Goal: Task Accomplishment & Management: Use online tool/utility

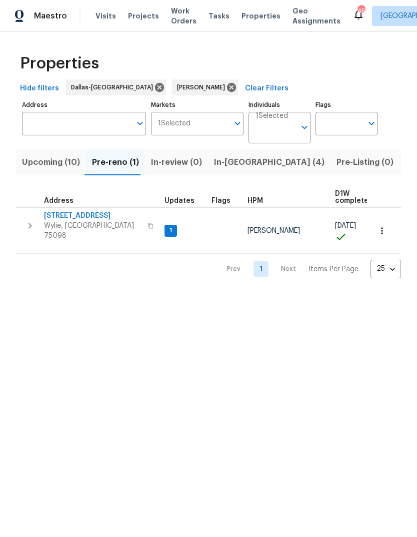
click at [80, 225] on span "Wylie, TX 75098" at bounding box center [92, 231] width 97 height 20
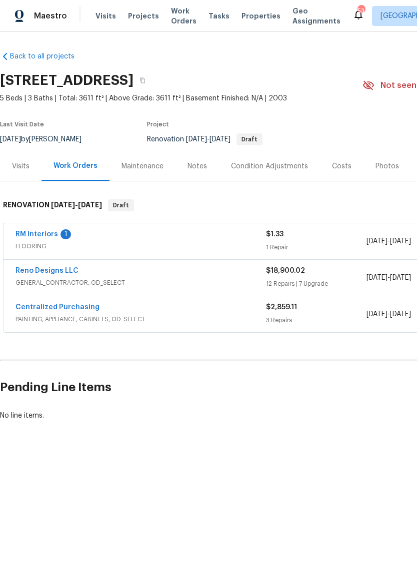
click at [338, 170] on div "Costs" at bounding box center [341, 166] width 19 height 10
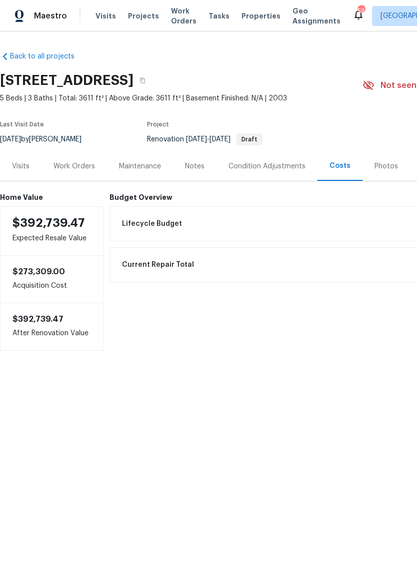
click at [387, 172] on div "Photos" at bounding box center [385, 165] width 47 height 29
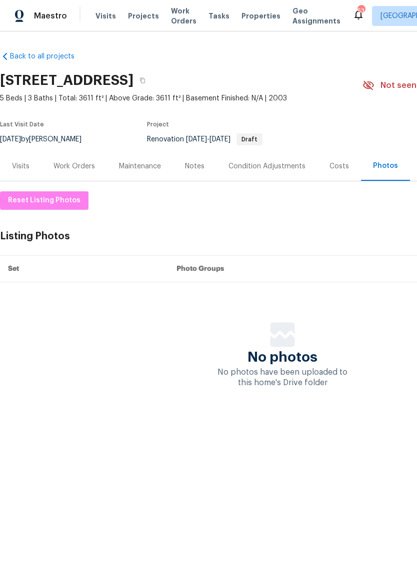
click at [78, 165] on div "Work Orders" at bounding box center [73, 166] width 41 height 10
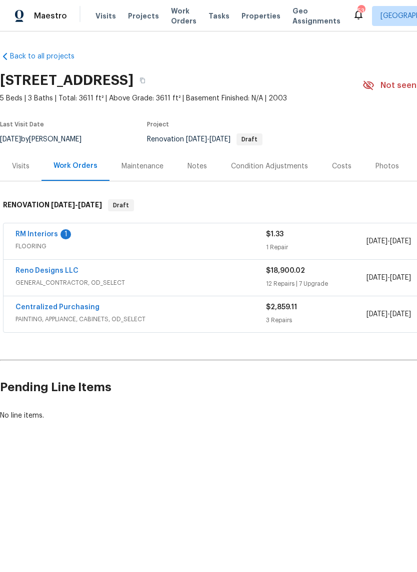
click at [188, 280] on span "GENERAL_CONTRACTOR, OD_SELECT" at bounding box center [140, 283] width 250 height 10
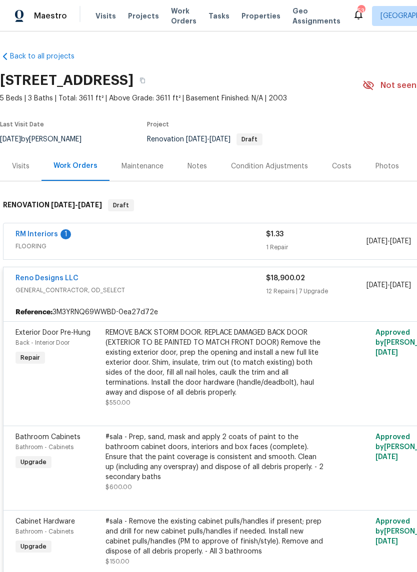
click at [218, 367] on div "REMOVE BACK STORM DOOR. REPLACE DAMAGED BACK DOOR (EXTERIOR TO BE PAINTED TO MA…" at bounding box center [214, 363] width 219 height 70
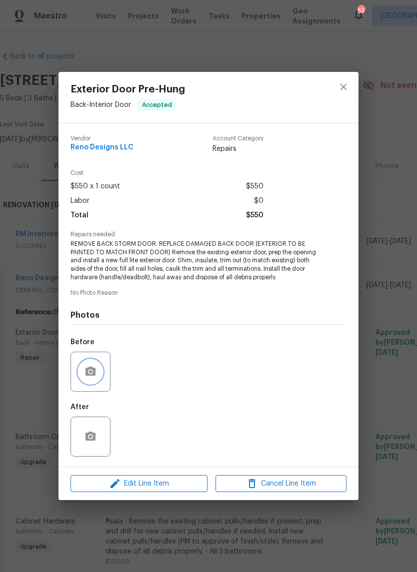
click at [94, 376] on icon "button" at bounding box center [90, 371] width 10 height 9
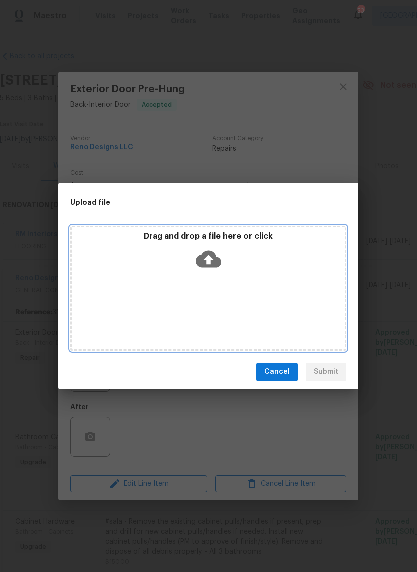
click at [214, 265] on icon at bounding box center [208, 258] width 25 height 17
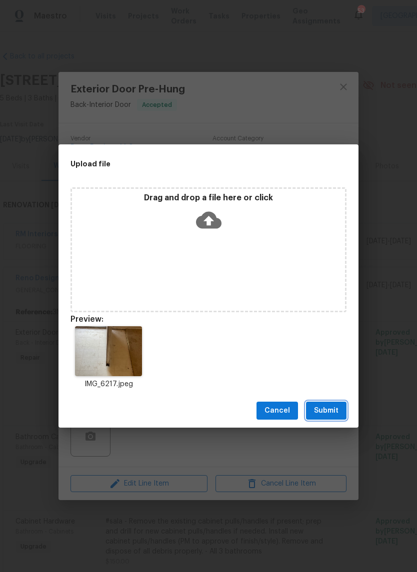
click at [332, 414] on span "Submit" at bounding box center [326, 411] width 24 height 12
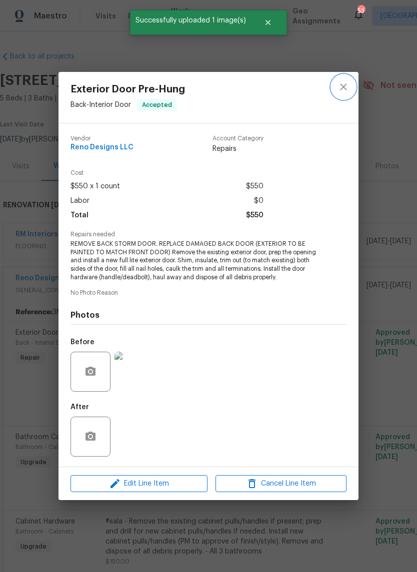
click at [345, 82] on icon "close" at bounding box center [343, 87] width 12 height 12
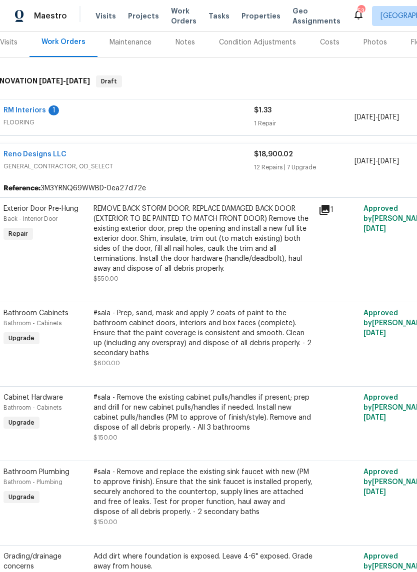
scroll to position [124, 13]
click at [201, 346] on div "#sala - Prep, sand, mask and apply 2 coats of paint to the bathroom cabinet doo…" at bounding box center [201, 333] width 219 height 50
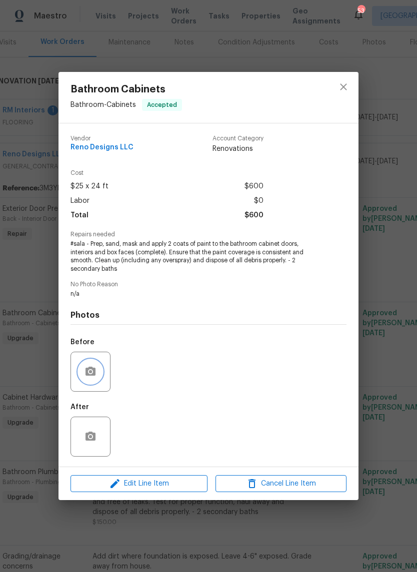
click at [101, 371] on button "button" at bounding box center [90, 372] width 24 height 24
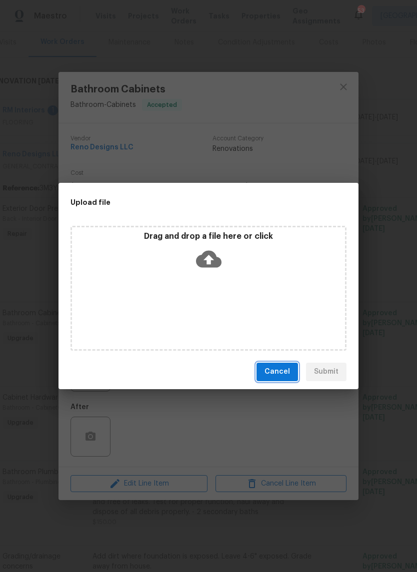
click at [271, 380] on button "Cancel" at bounding box center [276, 372] width 41 height 18
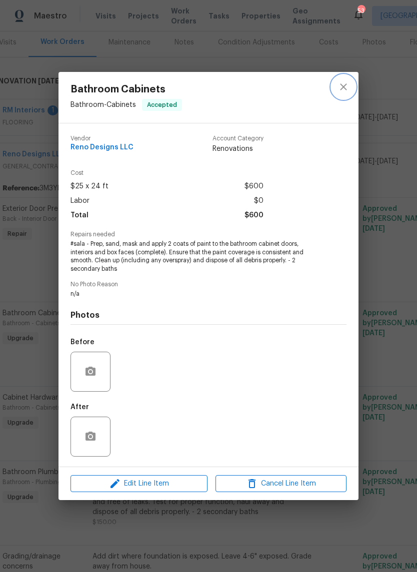
click at [347, 91] on icon "close" at bounding box center [343, 87] width 12 height 12
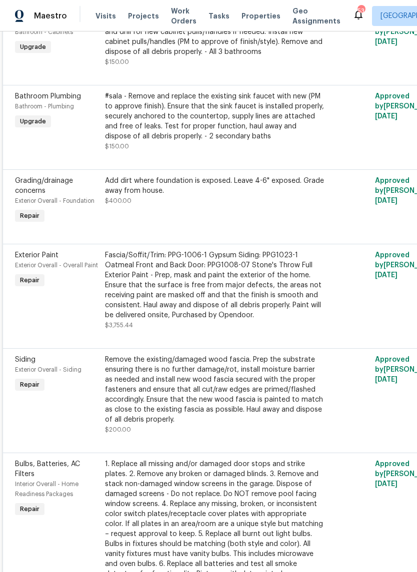
scroll to position [507, 4]
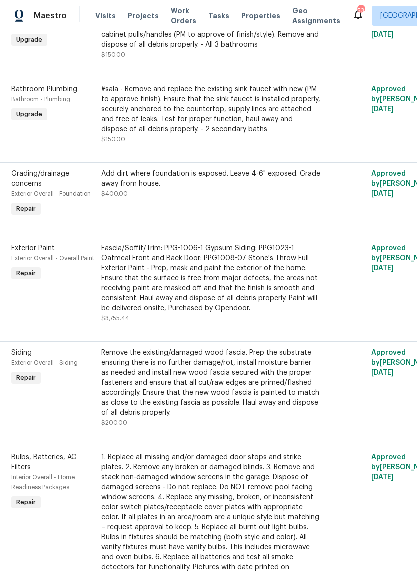
click at [227, 211] on div "Add dirt where foundation is exposed. Leave 4-6" exposed. Grade away from house…" at bounding box center [210, 194] width 225 height 56
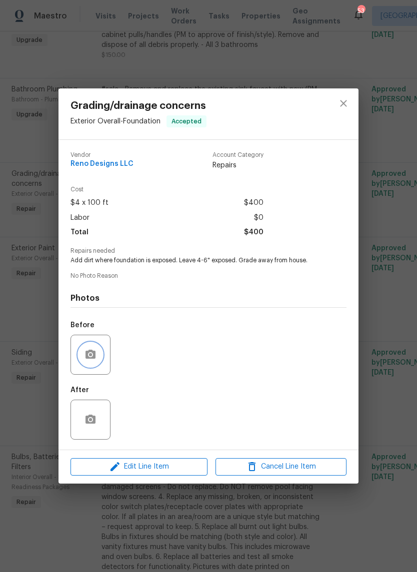
click at [96, 363] on button "button" at bounding box center [90, 355] width 24 height 24
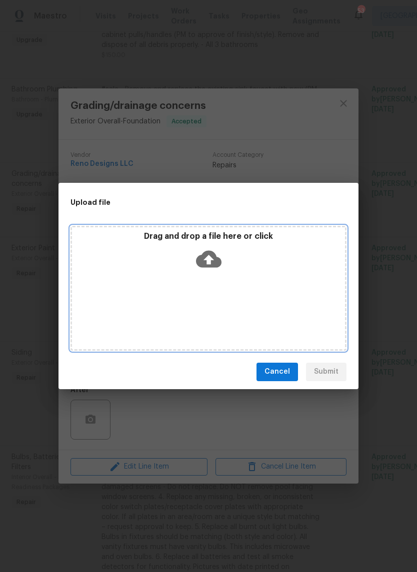
click at [218, 269] on icon at bounding box center [208, 258] width 25 height 25
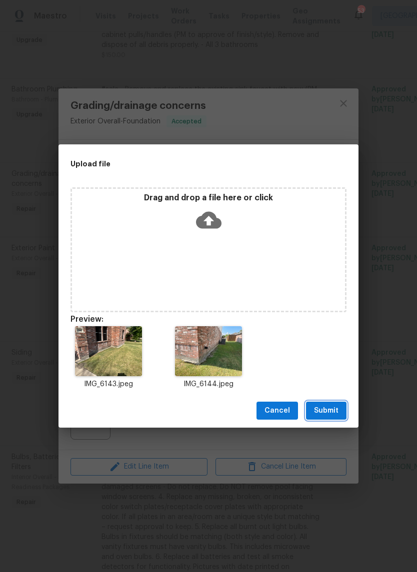
click at [325, 411] on span "Submit" at bounding box center [326, 411] width 24 height 12
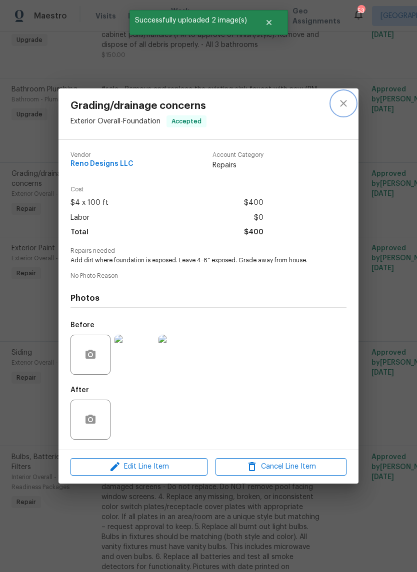
click at [346, 98] on icon "close" at bounding box center [343, 103] width 12 height 12
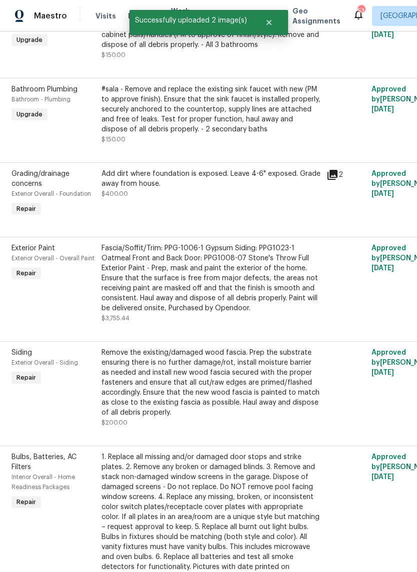
click at [232, 290] on div "Fascia/Soffit/Trim: PPG-1006-1 Gypsum Siding: PPG1023-1 Oatmeal Front and Back …" at bounding box center [210, 278] width 219 height 70
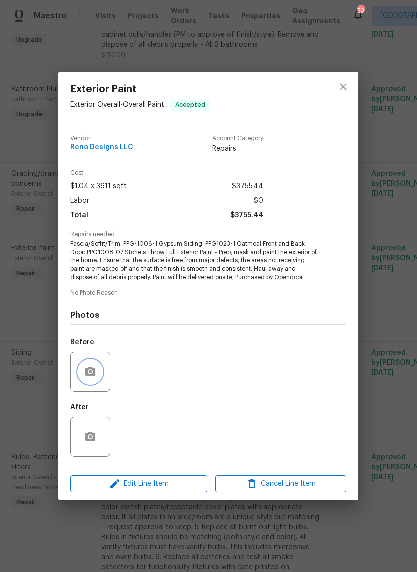
click at [100, 368] on button "button" at bounding box center [90, 372] width 24 height 24
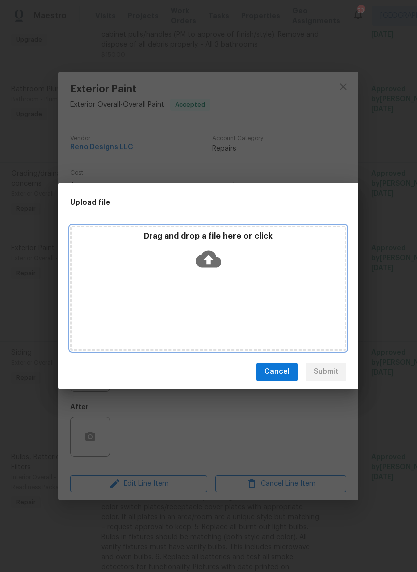
click at [216, 262] on icon at bounding box center [208, 258] width 25 height 17
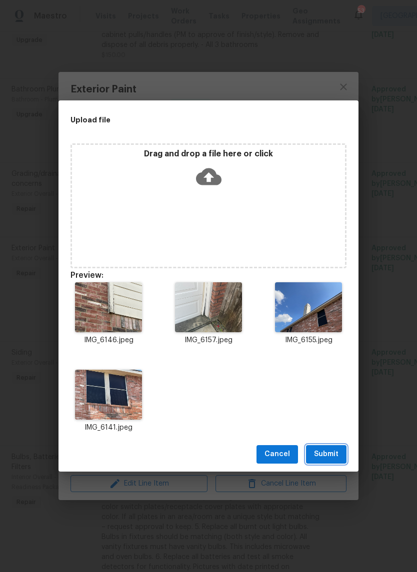
click at [328, 446] on button "Submit" at bounding box center [326, 454] width 40 height 18
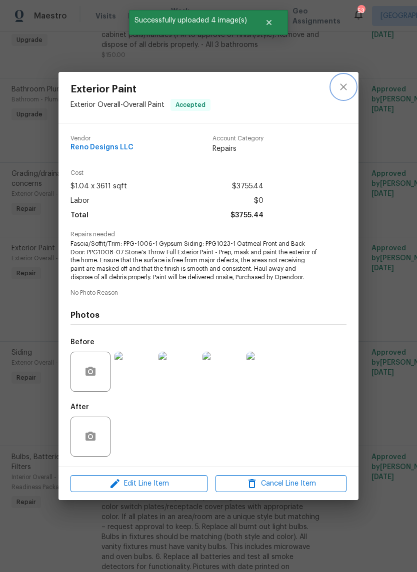
click at [345, 87] on icon "close" at bounding box center [343, 86] width 6 height 6
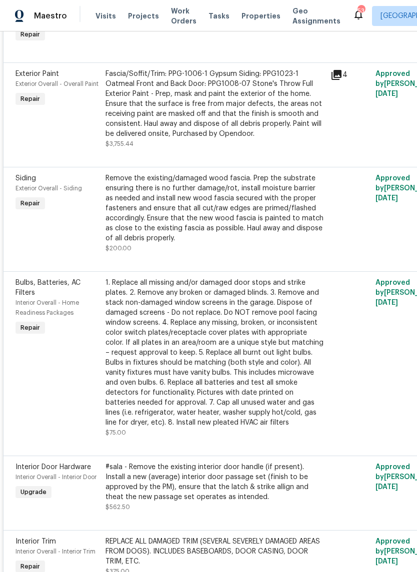
scroll to position [682, 0]
click at [250, 228] on div "Remove the existing/damaged wood fascia. Prep the substrate ensuring there is n…" at bounding box center [214, 208] width 219 height 70
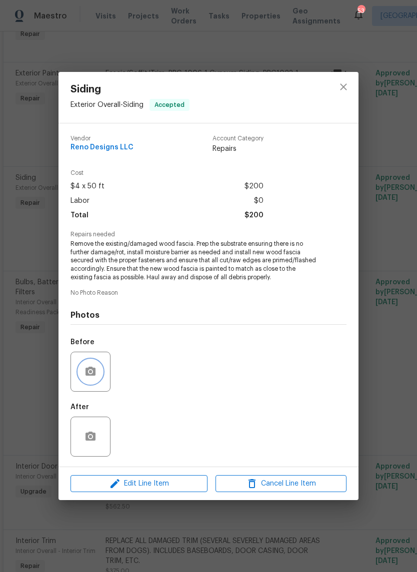
click at [99, 376] on button "button" at bounding box center [90, 372] width 24 height 24
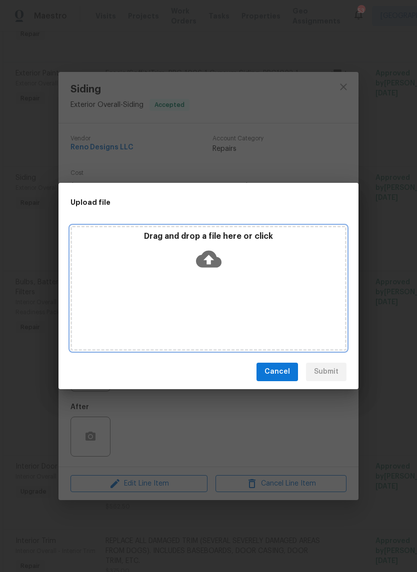
click at [212, 264] on icon at bounding box center [208, 258] width 25 height 17
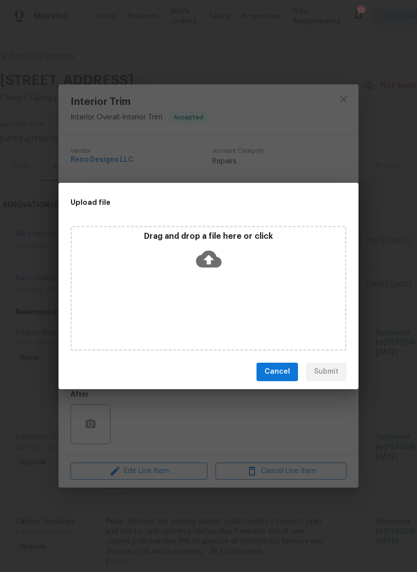
scroll to position [961, 0]
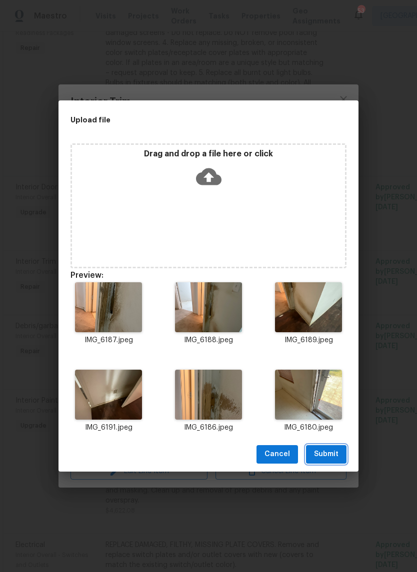
click at [328, 451] on span "Submit" at bounding box center [326, 454] width 24 height 12
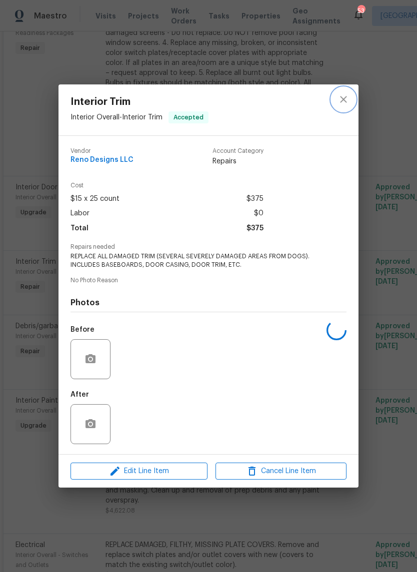
click at [345, 96] on icon "close" at bounding box center [343, 99] width 6 height 6
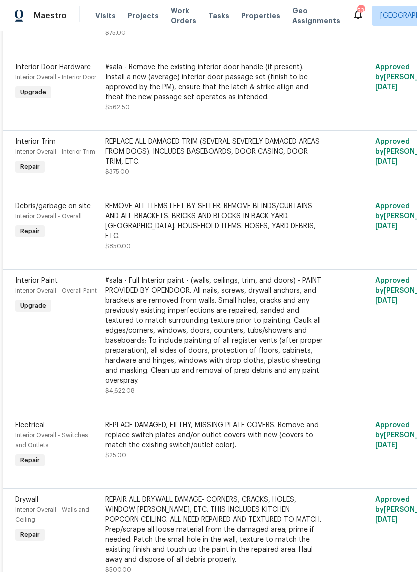
scroll to position [1082, 0]
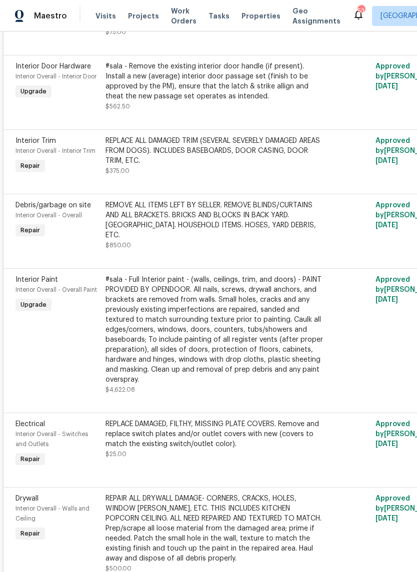
click at [271, 225] on div "REMOVE ALL ITEMS LEFT BY SELLER. REMOVE BLINDS/CURTAINS AND ALL BRACKETS. BRICK…" at bounding box center [214, 220] width 219 height 40
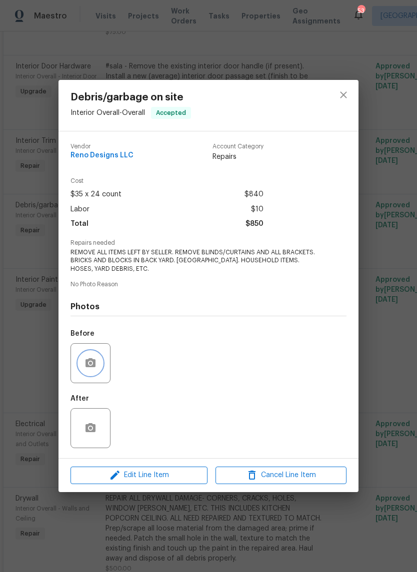
click at [86, 361] on icon "button" at bounding box center [90, 362] width 10 height 9
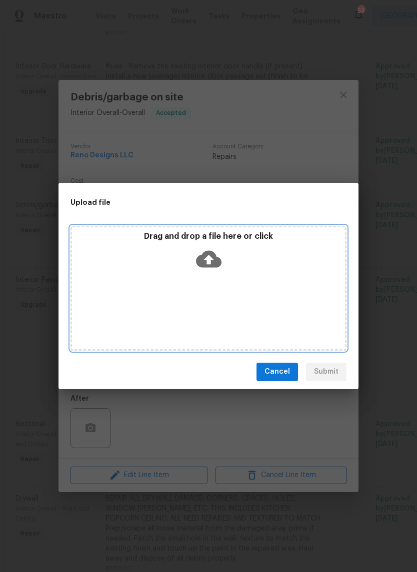
click at [219, 261] on icon at bounding box center [208, 258] width 25 height 17
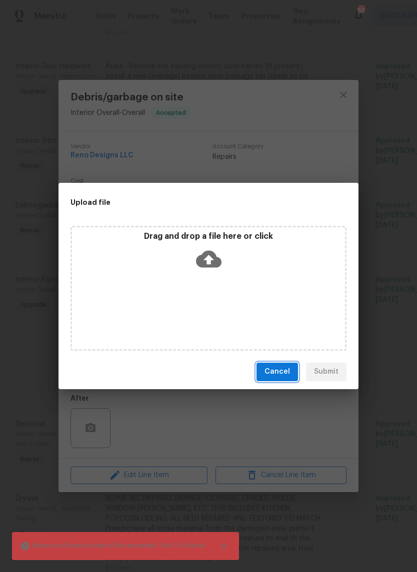
click at [282, 371] on span "Cancel" at bounding box center [276, 372] width 25 height 12
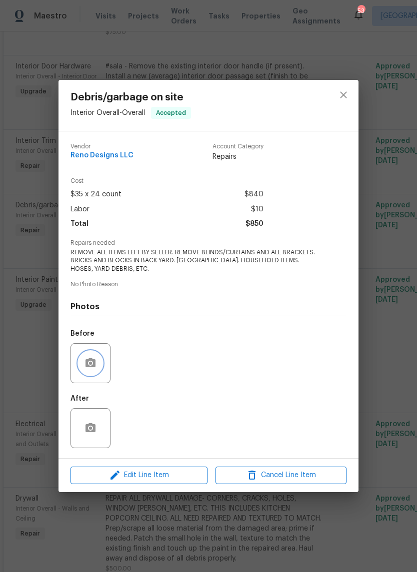
click at [93, 365] on icon "button" at bounding box center [90, 362] width 10 height 9
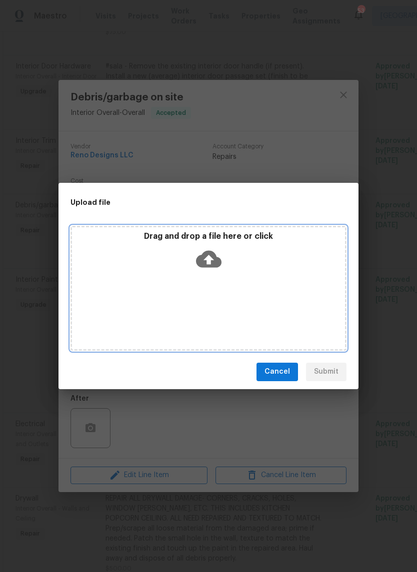
click at [210, 265] on icon at bounding box center [208, 258] width 25 height 17
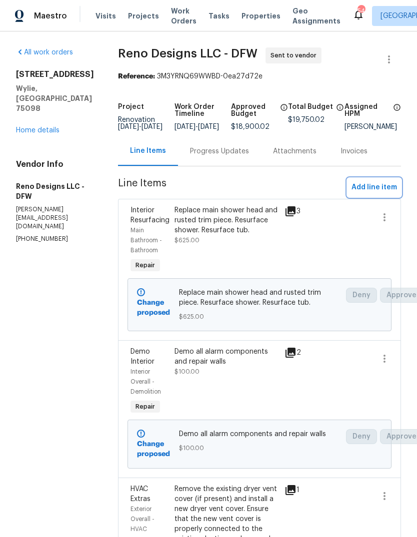
click at [380, 191] on span "Add line item" at bounding box center [373, 187] width 45 height 12
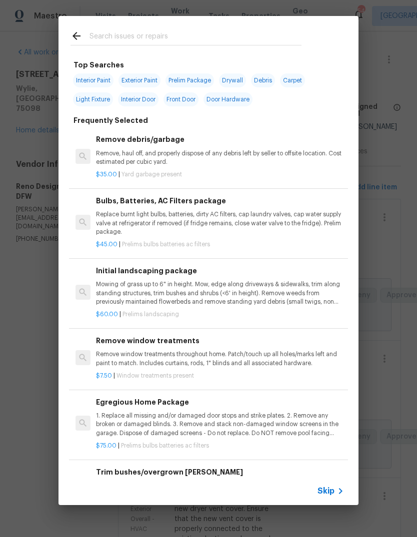
click at [167, 32] on input "text" at bounding box center [195, 37] width 212 height 15
type input "Land"
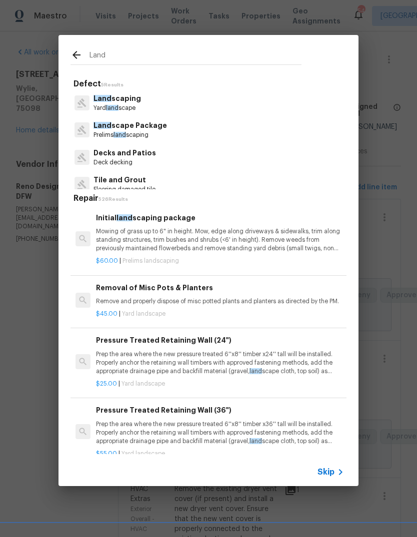
click at [220, 238] on p "Mowing of grass up to 6" in height. Mow, edge along driveways & sidewalks, trim…" at bounding box center [220, 239] width 248 height 25
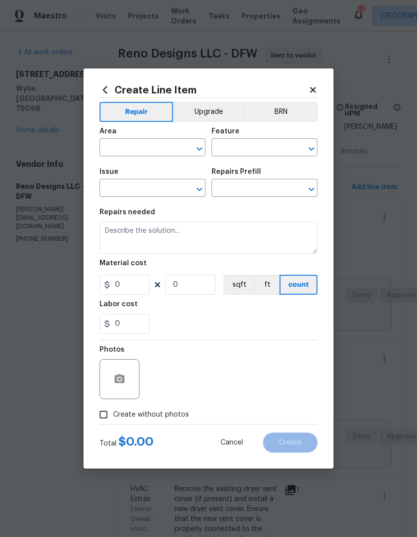
type input "Home Readiness Packages"
type input "Landscape Package"
type input "Initial landscaping package $60.00"
type textarea "Mowing of grass up to 6" in height. Mow, edge along driveways & sidewalks, trim…"
type input "60"
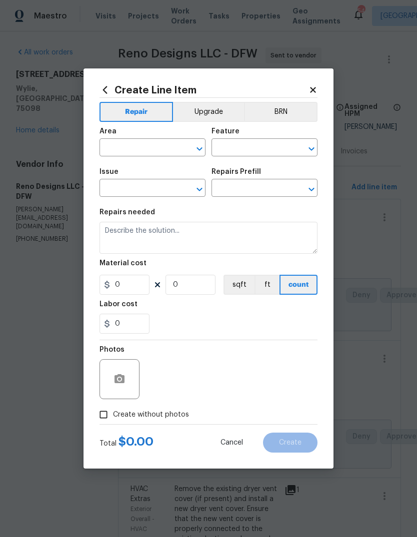
type input "1"
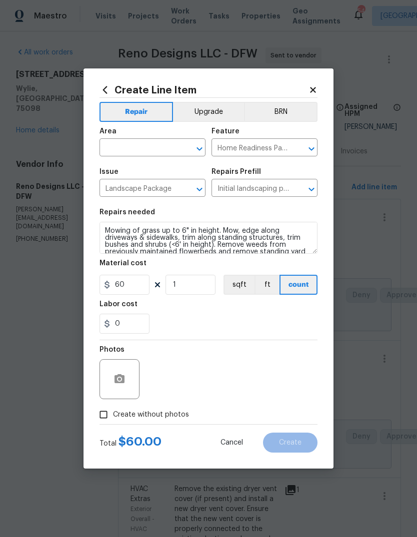
click at [145, 147] on input "text" at bounding box center [138, 148] width 78 height 15
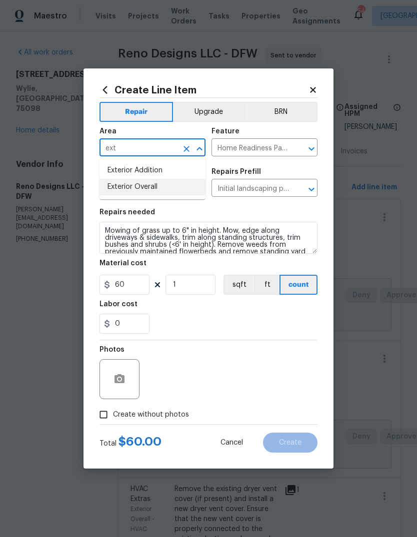
click at [160, 185] on li "Exterior Overall" at bounding box center [152, 187] width 106 height 16
type input "Exterior Overall"
click at [315, 91] on icon at bounding box center [312, 89] width 5 height 5
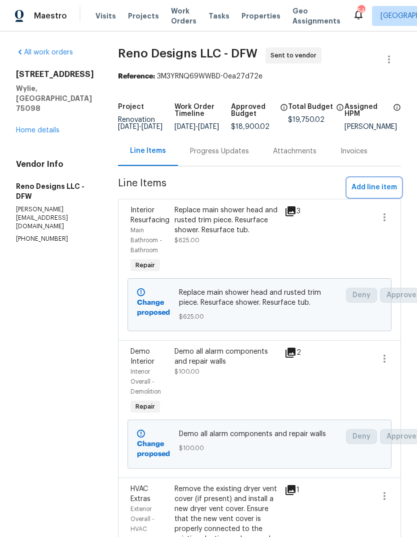
click at [377, 194] on span "Add line item" at bounding box center [373, 187] width 45 height 12
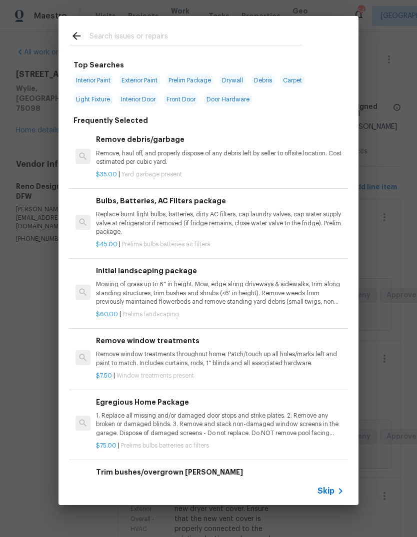
click at [170, 34] on input "text" at bounding box center [195, 37] width 212 height 15
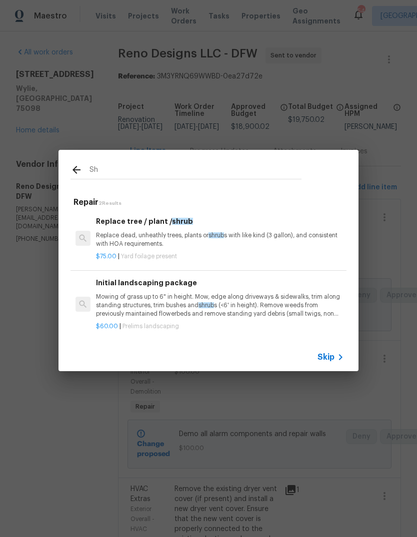
type input "S"
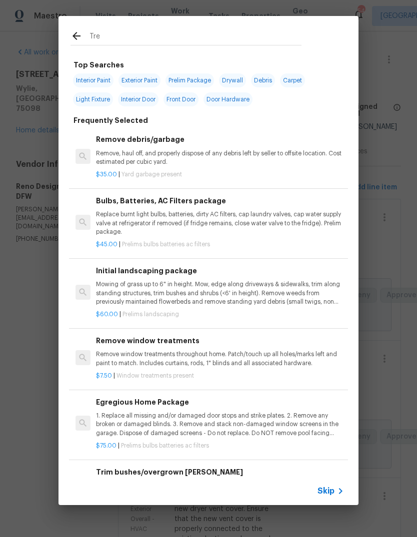
type input "Tree"
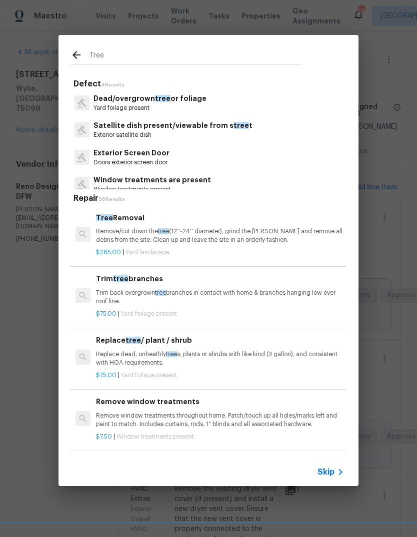
click at [125, 102] on p "Dead/overgrown tree or foliage" at bounding box center [149, 98] width 113 height 10
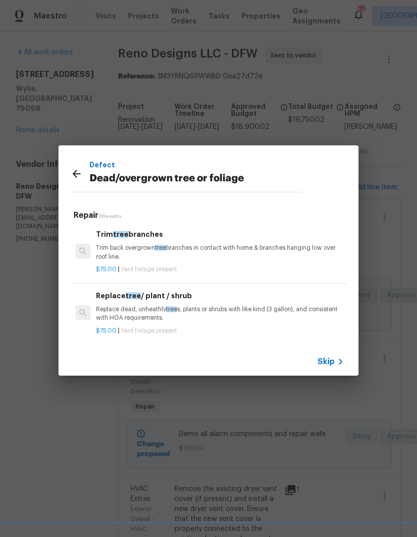
click at [234, 250] on p "Trim back overgrown tree branches in contact with home & branches hanging low o…" at bounding box center [220, 252] width 248 height 17
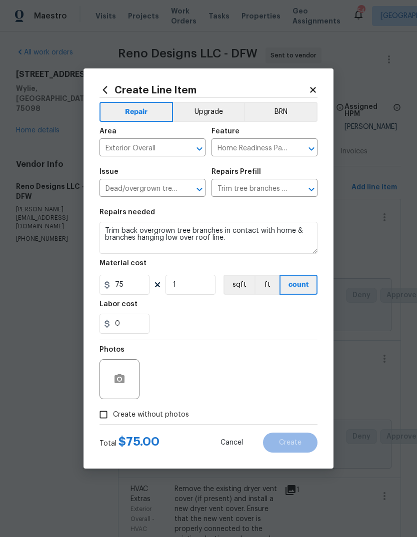
click at [156, 152] on input "Exterior Overall" at bounding box center [138, 148] width 78 height 15
click at [125, 172] on li "Front" at bounding box center [152, 170] width 106 height 16
type input "Front"
click at [244, 245] on textarea "Trim back overgrown tree branches in contact with home & branches hanging low o…" at bounding box center [208, 238] width 218 height 32
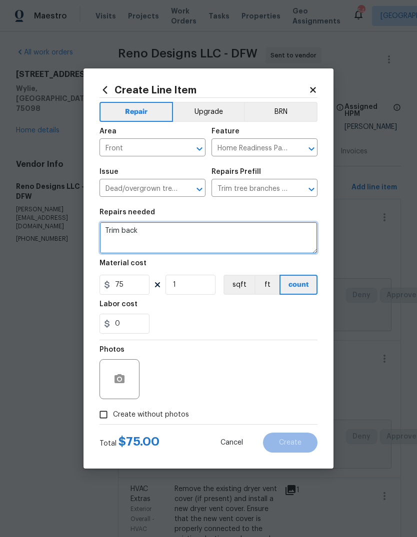
type textarea "Trim"
type textarea "Trim overgrown shrub in front"
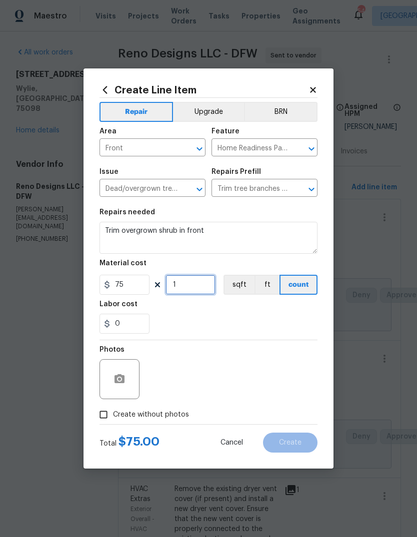
click at [209, 284] on input "1" at bounding box center [190, 285] width 50 height 20
type input "2"
click at [218, 317] on div "0" at bounding box center [208, 324] width 218 height 20
click at [125, 380] on button "button" at bounding box center [119, 379] width 24 height 24
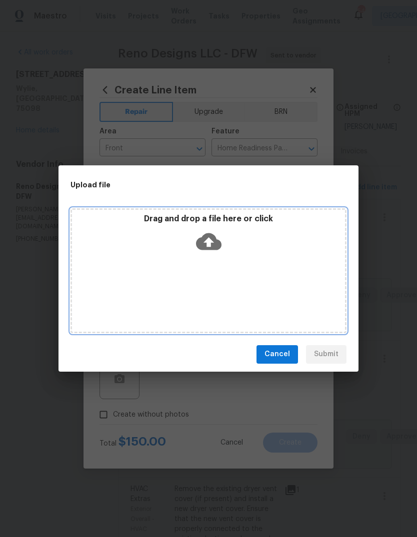
click at [220, 240] on icon at bounding box center [208, 241] width 25 height 25
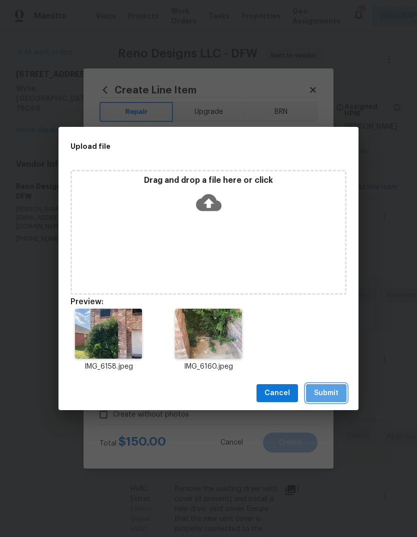
click at [322, 394] on span "Submit" at bounding box center [326, 393] width 24 height 12
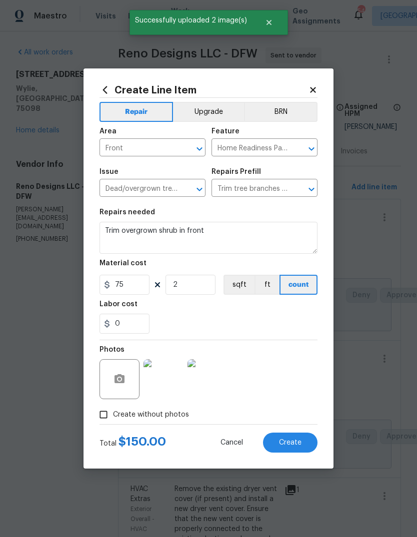
click at [316, 86] on icon at bounding box center [312, 89] width 9 height 9
